Goal: Find specific page/section: Find specific page/section

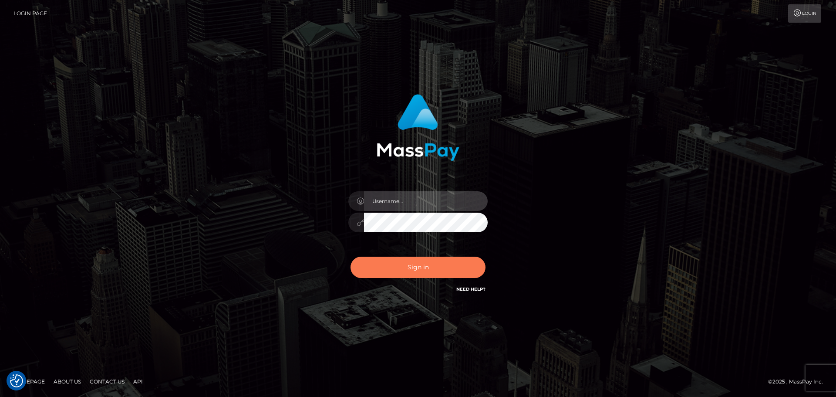
type input "Bedis"
click at [424, 270] on button "Sign in" at bounding box center [418, 267] width 135 height 21
type input "Bedis"
click at [413, 268] on button "Sign in" at bounding box center [418, 267] width 135 height 21
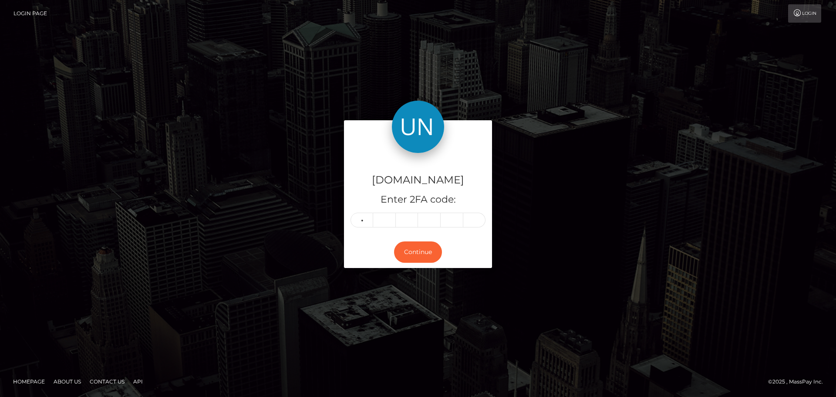
type input "7"
type input "3"
type input "6"
type input "5"
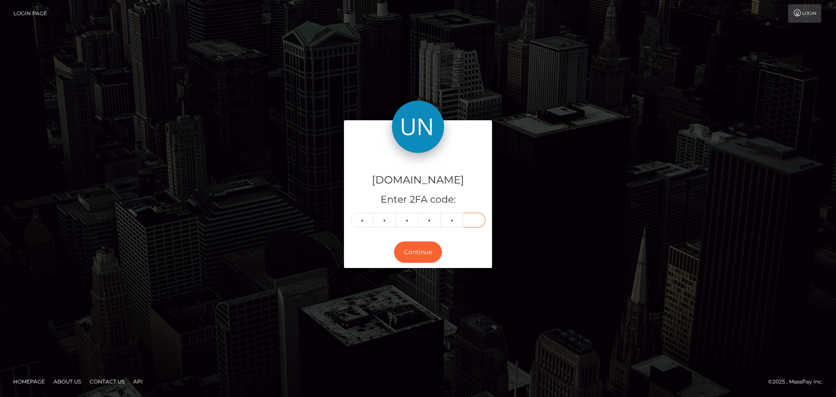
type input "8"
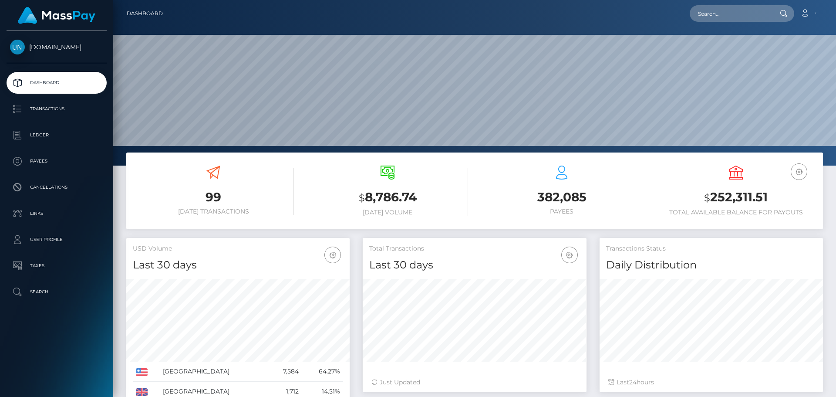
scroll to position [155, 224]
click at [747, 17] on input "text" at bounding box center [731, 13] width 82 height 17
paste input "403851ff-7252-4020-b2ea-33c4ff43b43a"
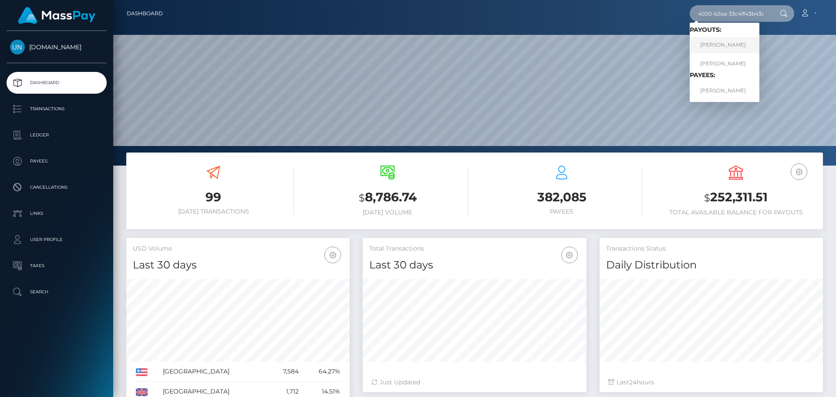
type input "403851ff-7252-4020-b2ea-33c4ff43b43a"
click at [735, 43] on link "ADRIANO STELWAGEN" at bounding box center [725, 45] width 70 height 16
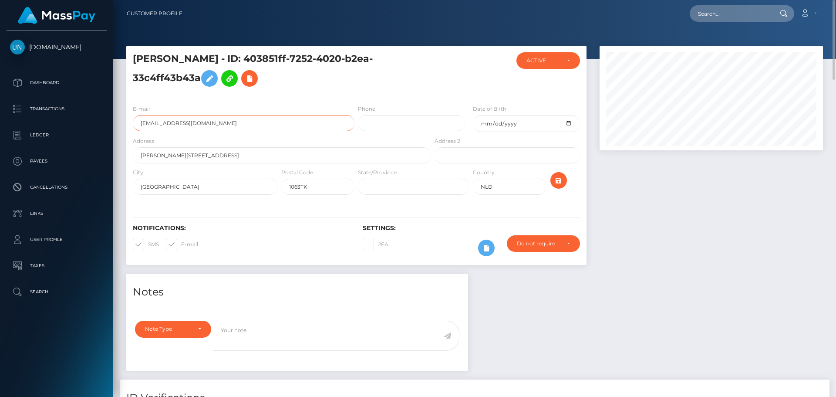
click at [218, 130] on input "realtony1@icloud.com" at bounding box center [244, 123] width 222 height 16
click at [732, 17] on input "text" at bounding box center [731, 13] width 82 height 17
paste input "747f902d-2f91-4515-845b-90cd5f123ea5"
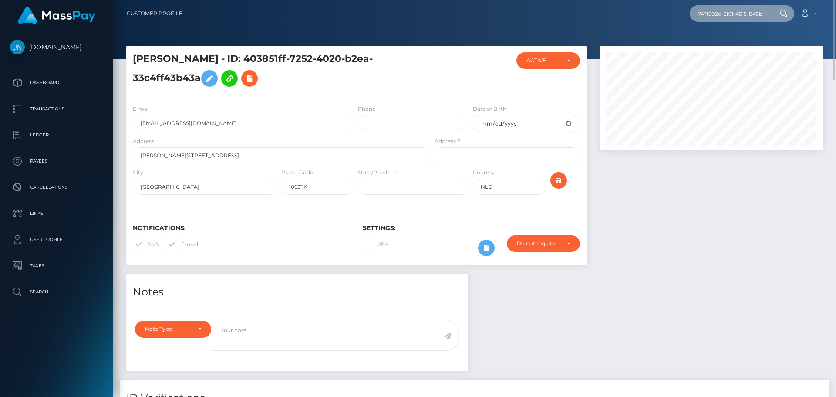
scroll to position [0, 37]
type input "747f902d-2f91-4515-845b-90cd5f123ea5"
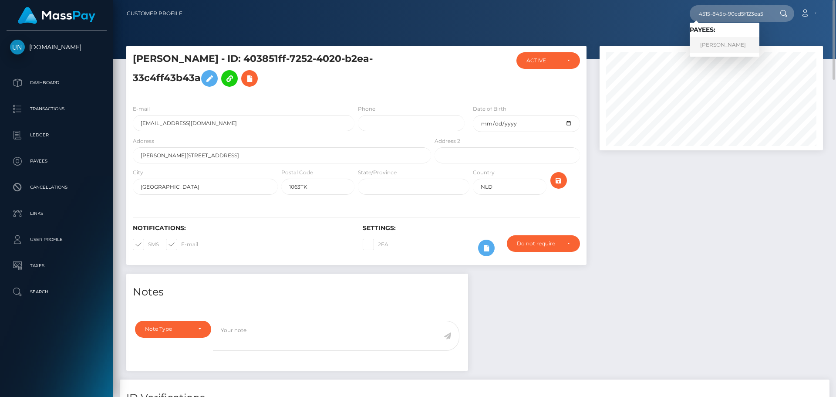
click at [738, 42] on link "KARISS HUNTLEY" at bounding box center [725, 45] width 70 height 16
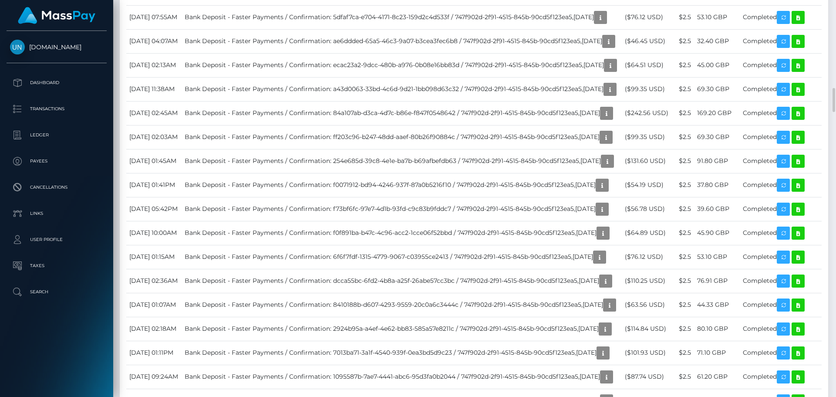
scroll to position [105, 224]
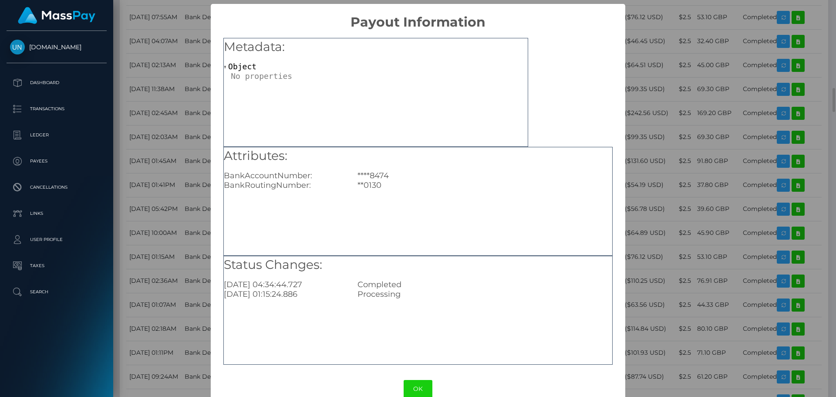
scroll to position [0, 0]
click at [180, 231] on div "× Payout Information Metadata: Object Attributes: BankAccountNumber: ****8474 B…" at bounding box center [418, 198] width 836 height 397
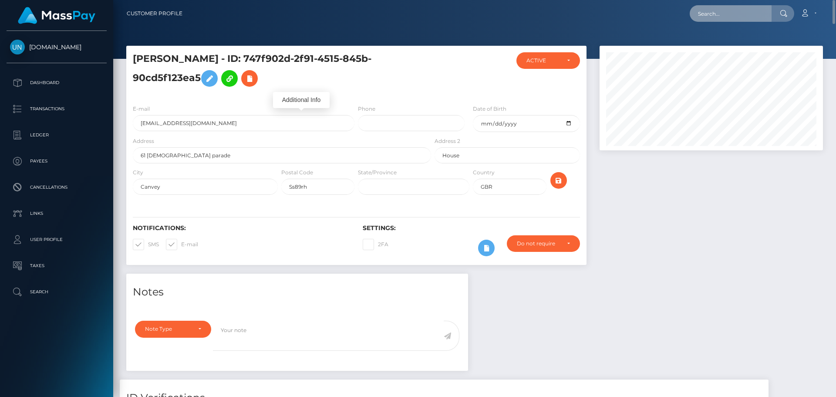
click at [731, 12] on input "text" at bounding box center [731, 13] width 82 height 17
paste input "9e1b8b62-658e-4412-a994-5030b4a2c25e"
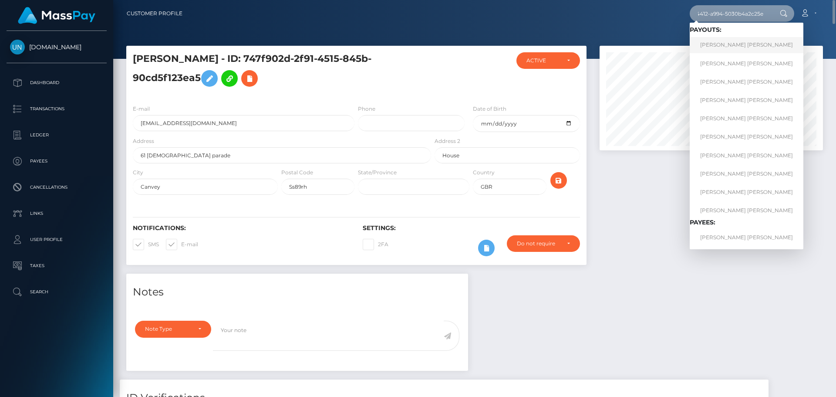
type input "9e1b8b62-658e-4412-a994-5030b4a2c25e"
click at [734, 48] on link "SANDY D CASTRO MARTINEZ" at bounding box center [747, 45] width 114 height 16
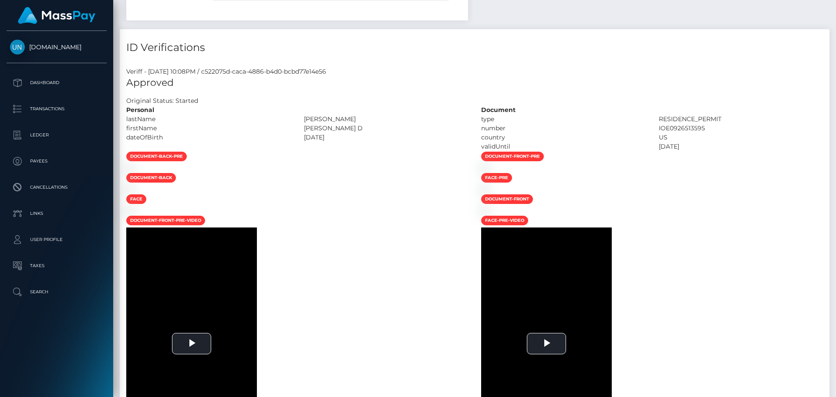
scroll to position [2, 0]
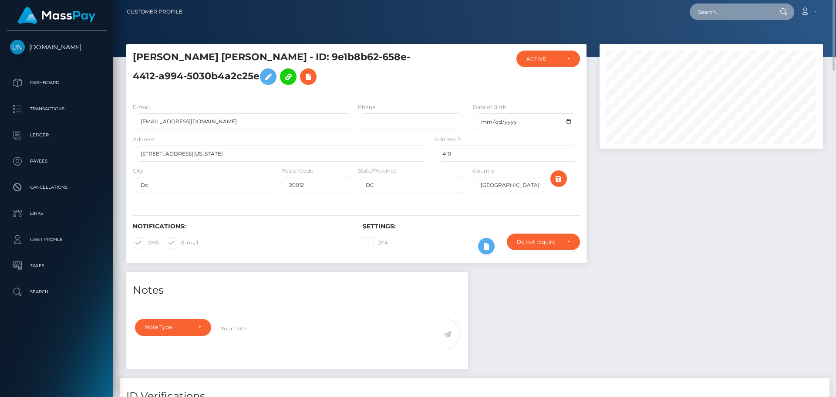
click at [723, 10] on input "text" at bounding box center [731, 11] width 82 height 17
paste input "fa45b29c-935a-463f-8f96-566ec33cb4e0"
type input "fa45b29c-935a-463f-8f96-566ec33cb4e0"
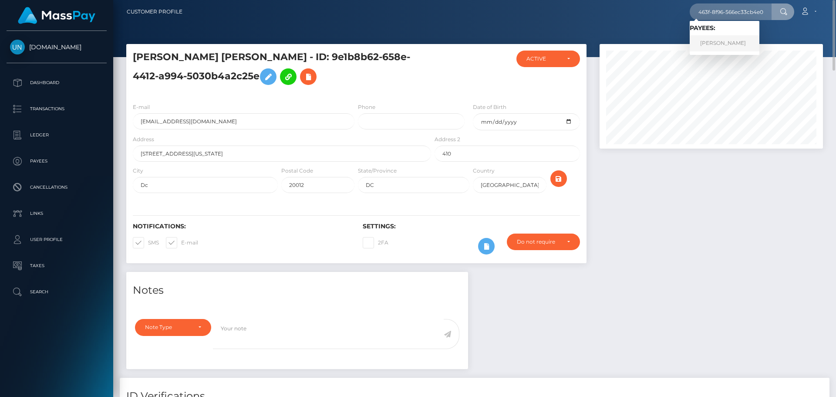
click at [731, 44] on link "[PERSON_NAME]" at bounding box center [725, 43] width 70 height 16
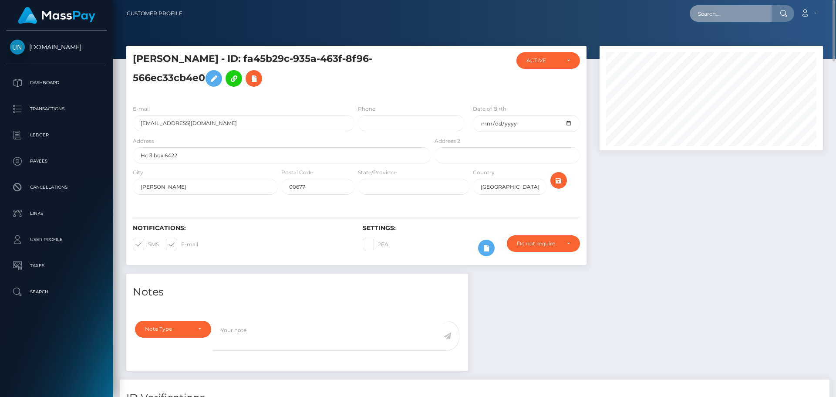
click at [711, 20] on input "text" at bounding box center [731, 13] width 82 height 17
paste input "968764ad-0c60-4fb1-a781-7d3d63b0615d"
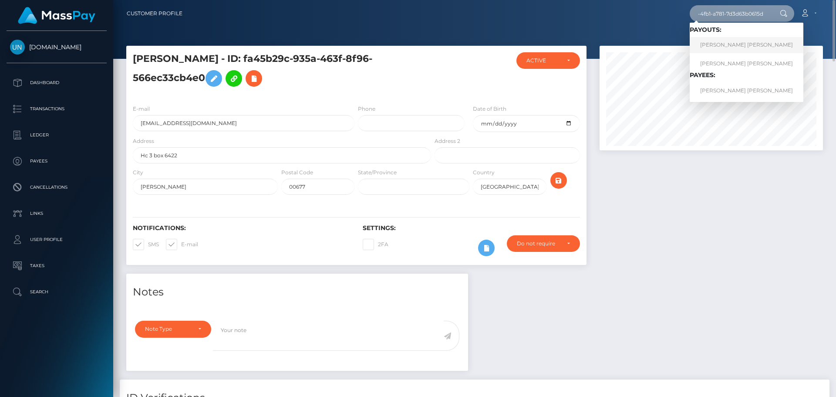
type input "968764ad-0c60-4fb1-a781-7d3d63b0615d"
click at [723, 45] on link "LÉONIE MARIE JEANNE MONTEIL" at bounding box center [747, 45] width 114 height 16
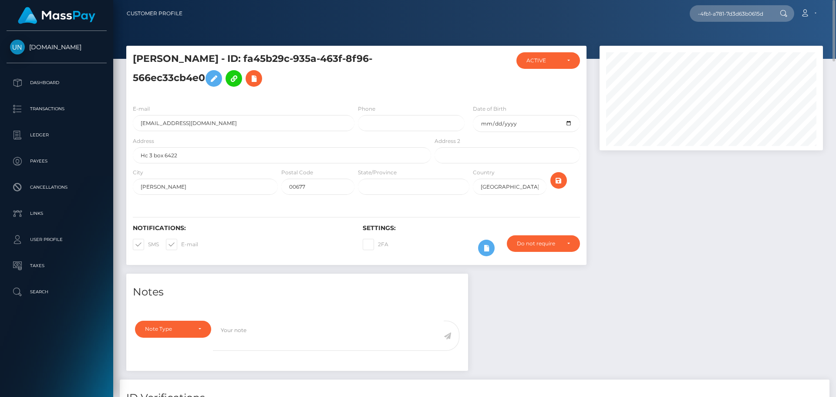
scroll to position [0, 0]
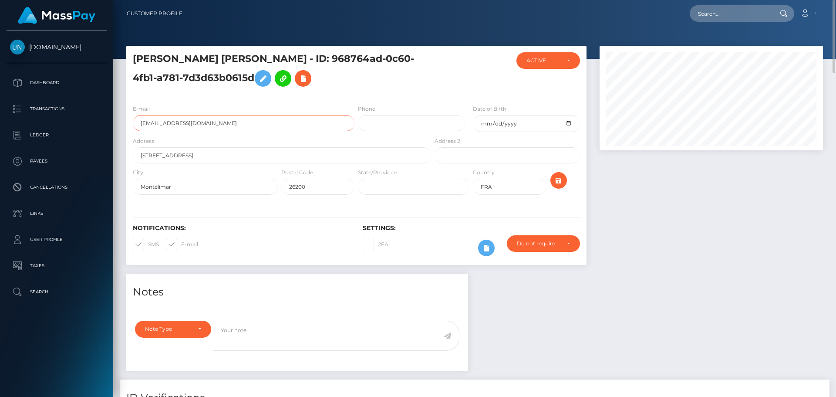
click at [220, 124] on input "luanycosplay@gmail.com" at bounding box center [244, 123] width 222 height 16
click at [715, 14] on input "text" at bounding box center [731, 13] width 82 height 17
paste input "32d4a9fa-e6b0-4bef-a8f6-22753545b4d0"
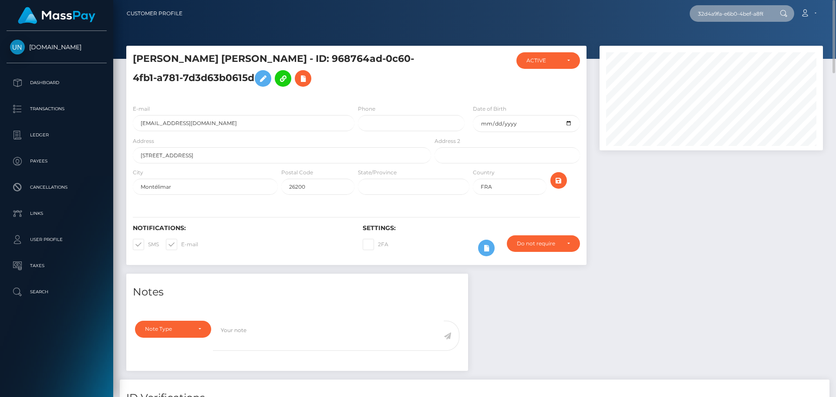
scroll to position [0, 43]
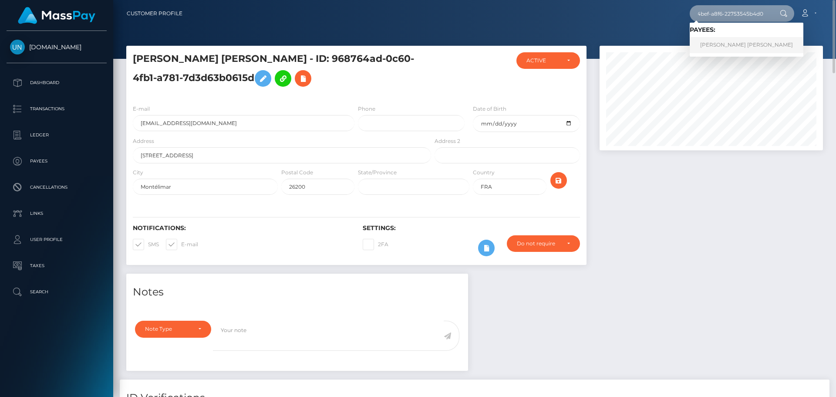
type input "32d4a9fa-e6b0-4bef-a8f6-22753545b4d0"
click at [740, 48] on link "KIMBERLEE MARIE CRUZ SANTIAGO" at bounding box center [747, 45] width 114 height 16
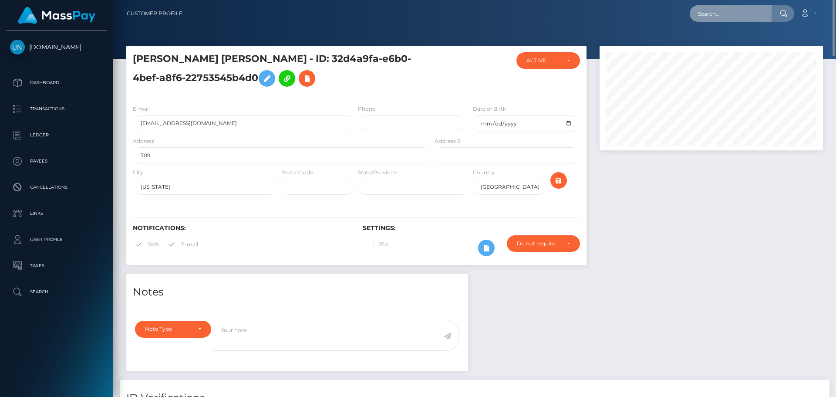
click at [726, 20] on input "text" at bounding box center [731, 13] width 82 height 17
paste input "1262ec81-bfa2-409f-83e9-11726f1e8f44"
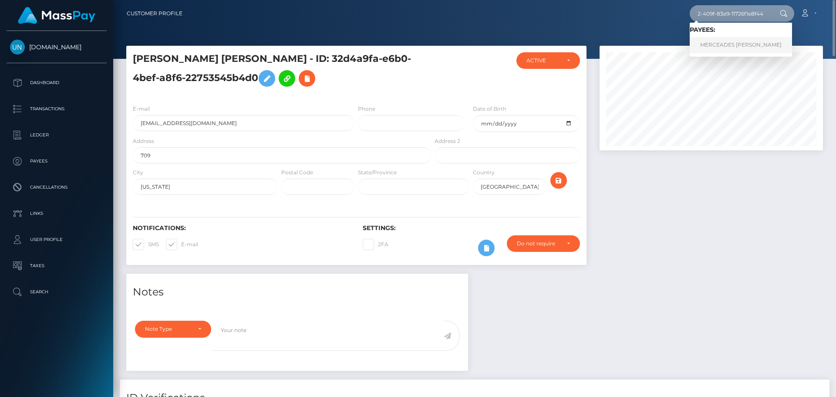
type input "1262ec81-bfa2-409f-83e9-11726f1e8f44"
click at [733, 51] on link "MERCEADES MARIE FLORES" at bounding box center [741, 45] width 102 height 16
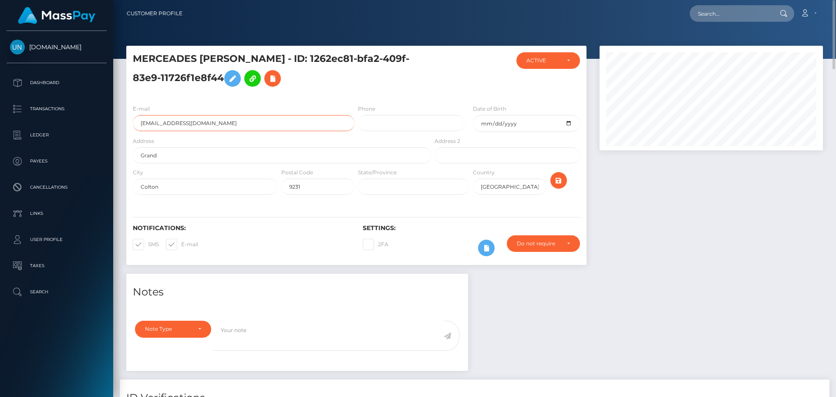
click at [246, 123] on input "dafinestm@icloud.com" at bounding box center [244, 123] width 222 height 16
click at [246, 145] on div "Address Grand" at bounding box center [282, 149] width 298 height 27
click at [741, 14] on input "text" at bounding box center [731, 13] width 82 height 17
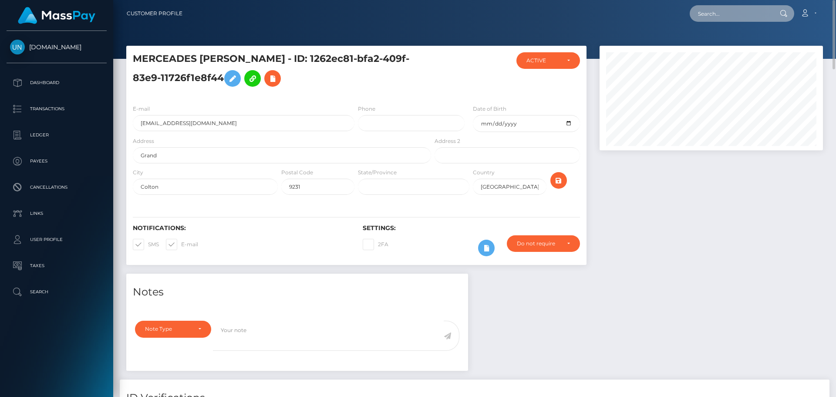
paste input "fa45b29c-935a-463f-8f96-566ec33cb4e0"
type input "fa45b29c-935a-463f-8f96-566ec33cb4e0"
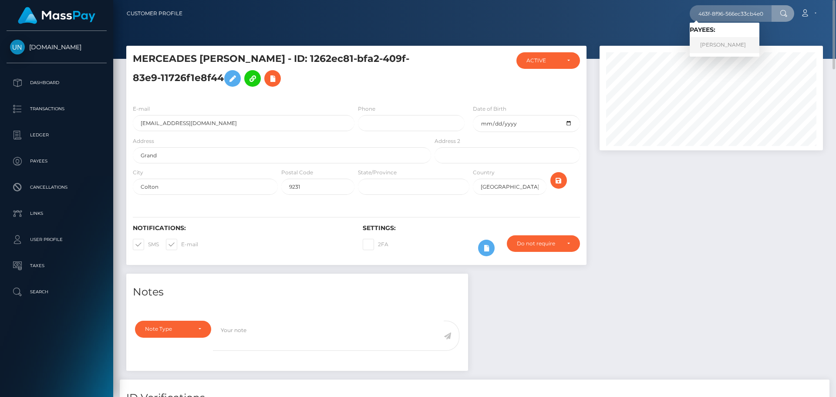
scroll to position [0, 0]
click at [723, 47] on link "XIOMARY BONET SANCHEZ" at bounding box center [725, 45] width 70 height 16
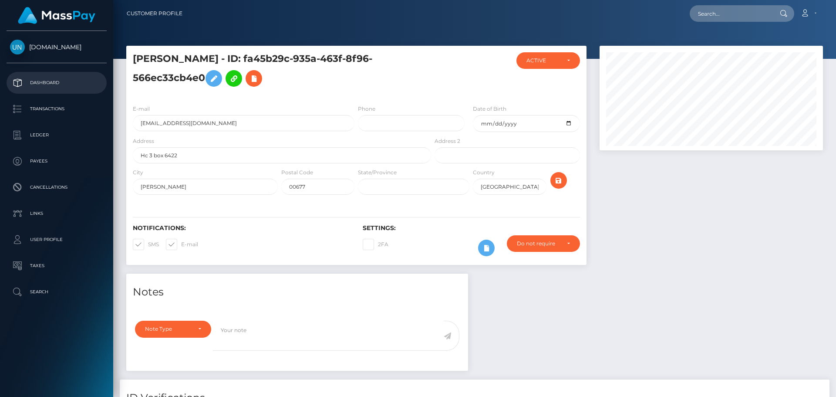
click at [59, 86] on p "Dashboard" at bounding box center [56, 82] width 93 height 13
